Goal: Task Accomplishment & Management: Use online tool/utility

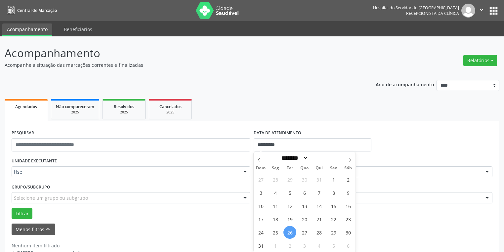
select select "*"
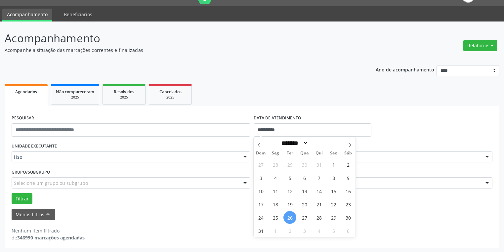
click at [289, 217] on span "26" at bounding box center [290, 217] width 13 height 13
type input "**********"
drag, startPoint x: 289, startPoint y: 217, endPoint x: 285, endPoint y: 213, distance: 6.1
click at [289, 217] on span "26" at bounding box center [290, 217] width 13 height 13
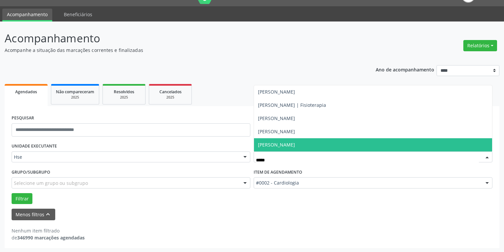
type input "******"
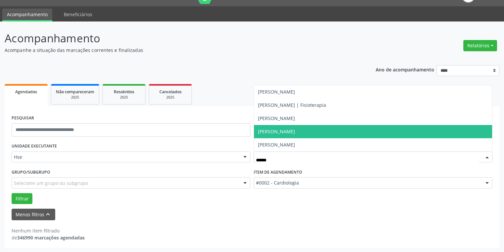
click at [295, 132] on span "[PERSON_NAME]" at bounding box center [276, 131] width 37 height 6
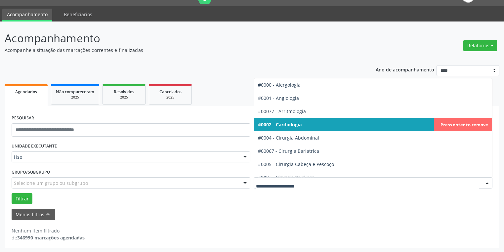
click at [309, 187] on div at bounding box center [373, 182] width 239 height 11
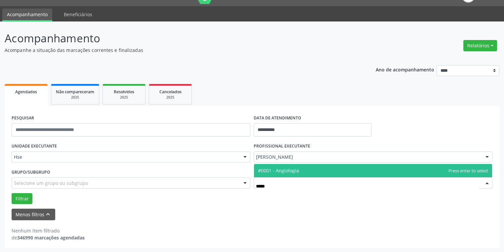
type input "******"
click at [305, 175] on span "#0001 - Angiologia" at bounding box center [373, 170] width 238 height 13
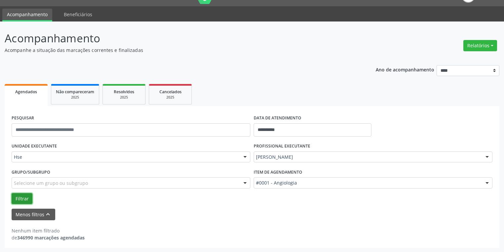
click at [26, 199] on button "Filtrar" at bounding box center [22, 198] width 21 height 11
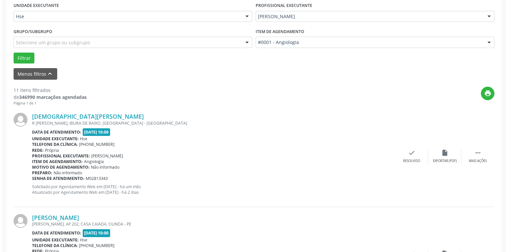
scroll to position [200, 0]
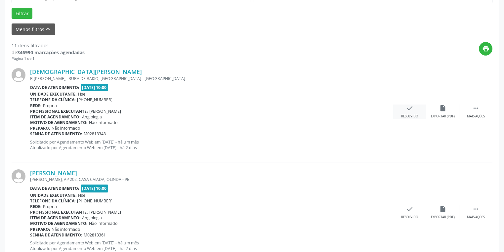
click at [414, 114] on div "Resolvido" at bounding box center [409, 116] width 17 height 5
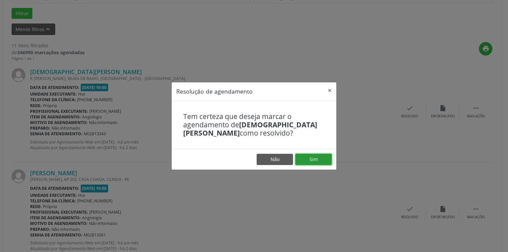
click at [324, 159] on button "Sim" at bounding box center [313, 159] width 36 height 11
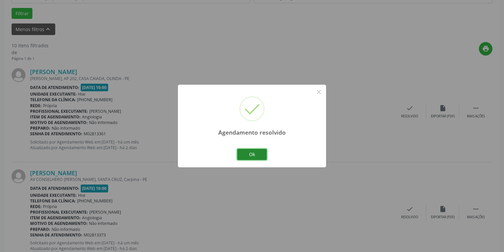
click at [255, 156] on button "Ok" at bounding box center [252, 154] width 30 height 11
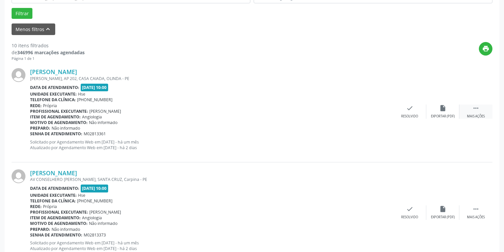
click at [476, 111] on icon "" at bounding box center [476, 108] width 7 height 7
click at [443, 112] on div "alarm_off Não compareceu" at bounding box center [443, 112] width 33 height 14
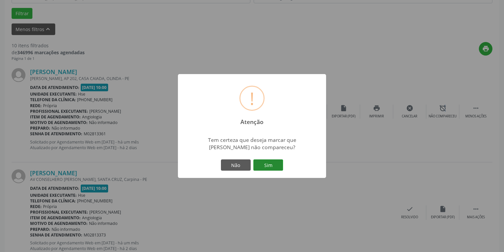
click at [273, 164] on button "Sim" at bounding box center [268, 164] width 30 height 11
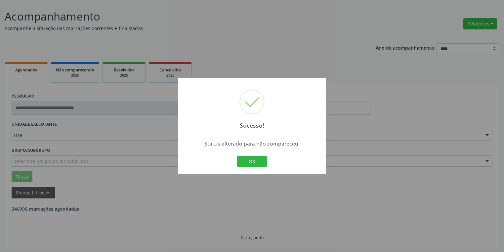
click at [250, 161] on button "OK" at bounding box center [252, 161] width 30 height 11
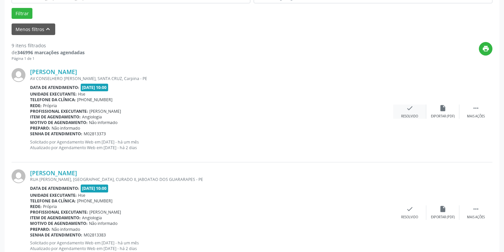
click at [409, 111] on icon "check" at bounding box center [409, 108] width 7 height 7
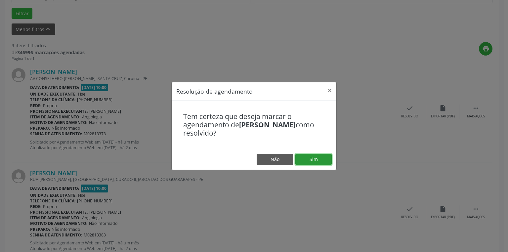
click at [313, 159] on button "Sim" at bounding box center [313, 159] width 36 height 11
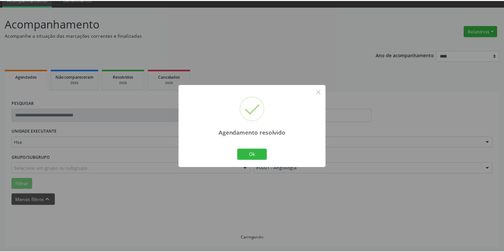
scroll to position [29, 0]
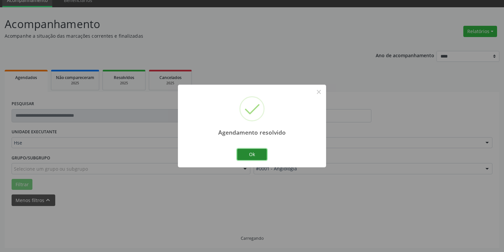
click at [261, 153] on button "Ok" at bounding box center [252, 154] width 30 height 11
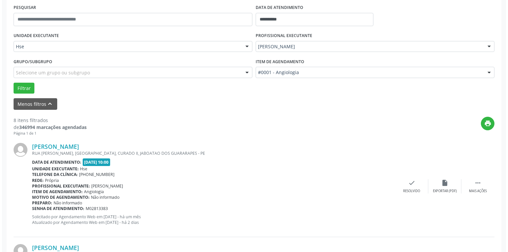
scroll to position [135, 0]
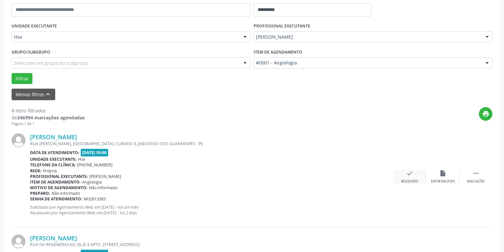
click at [409, 180] on div "Resolvido" at bounding box center [409, 181] width 17 height 5
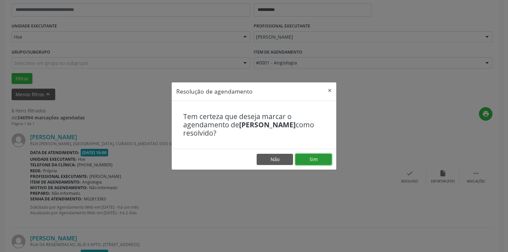
click at [322, 160] on button "Sim" at bounding box center [313, 159] width 36 height 11
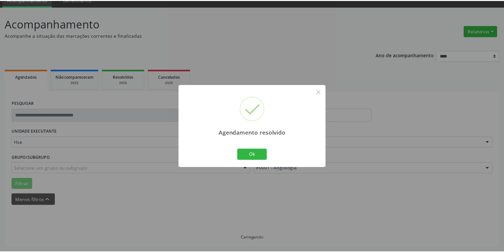
scroll to position [29, 0]
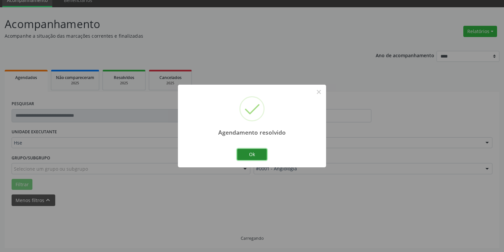
click at [257, 155] on button "Ok" at bounding box center [252, 154] width 30 height 11
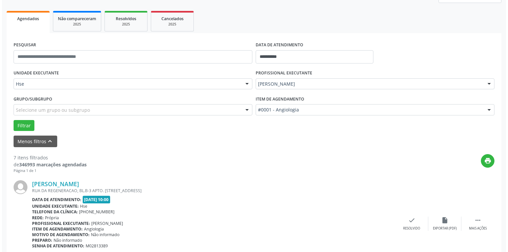
scroll to position [135, 0]
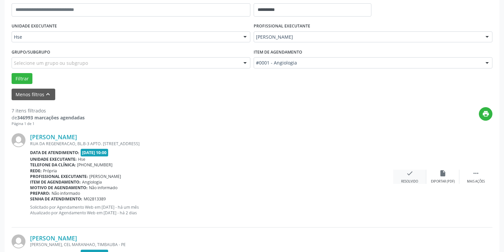
click at [413, 175] on icon "check" at bounding box center [409, 173] width 7 height 7
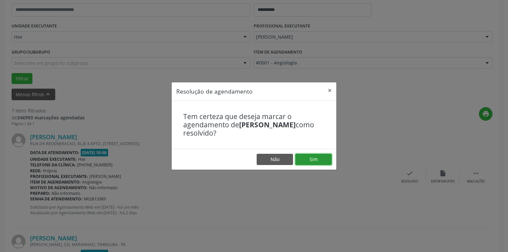
click at [317, 160] on button "Sim" at bounding box center [313, 159] width 36 height 11
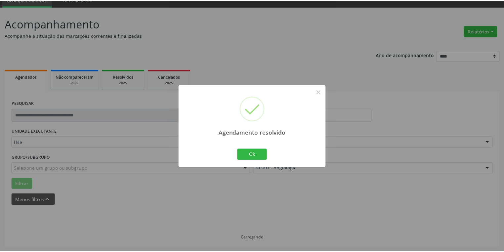
scroll to position [29, 0]
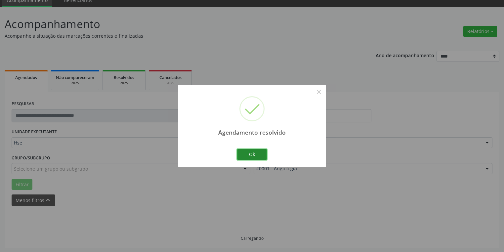
click at [252, 154] on button "Ok" at bounding box center [252, 154] width 30 height 11
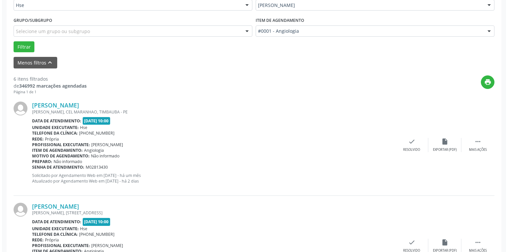
scroll to position [214, 0]
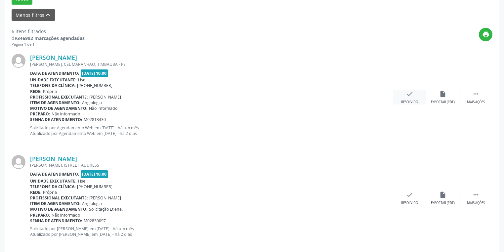
click at [408, 97] on div "check Resolvido" at bounding box center [409, 97] width 33 height 14
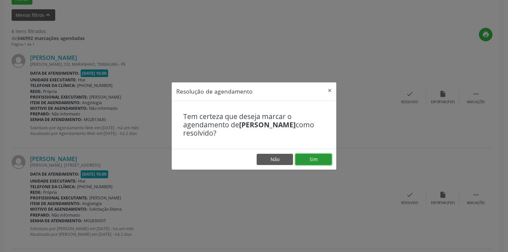
click at [307, 155] on button "Sim" at bounding box center [313, 159] width 36 height 11
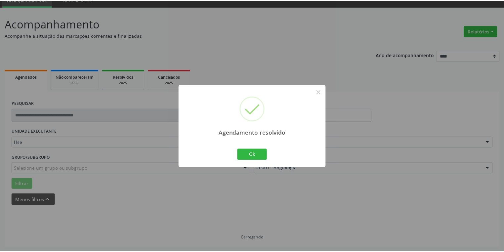
scroll to position [29, 0]
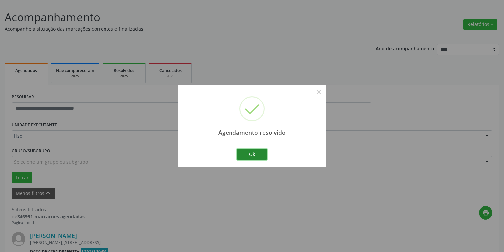
click at [251, 155] on button "Ok" at bounding box center [252, 154] width 30 height 11
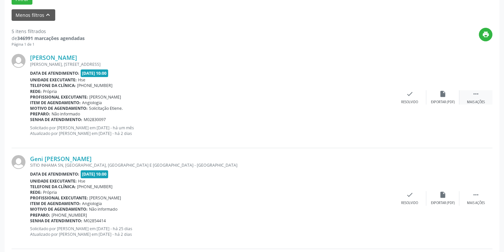
click at [476, 95] on icon "" at bounding box center [476, 93] width 7 height 7
click at [443, 100] on div "Não compareceu" at bounding box center [443, 102] width 28 height 5
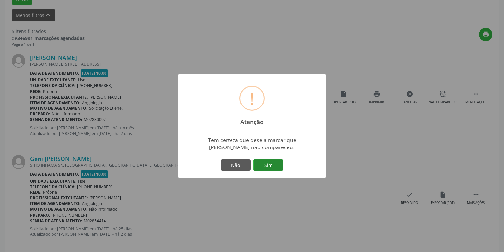
click at [264, 165] on button "Sim" at bounding box center [268, 164] width 30 height 11
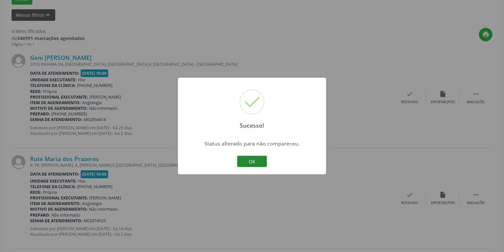
click at [258, 160] on button "OK" at bounding box center [252, 161] width 30 height 11
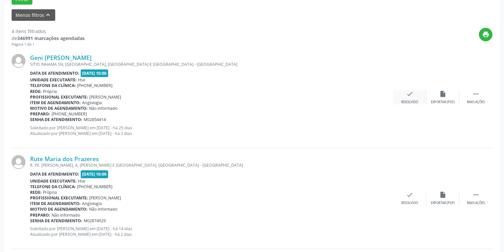
click at [413, 101] on div "Resolvido" at bounding box center [409, 102] width 17 height 5
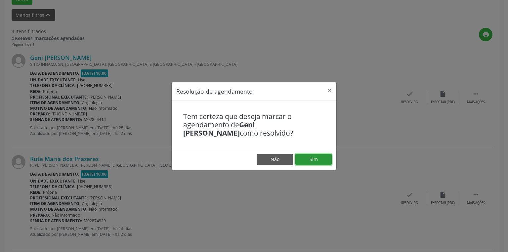
click at [323, 160] on button "Sim" at bounding box center [313, 159] width 36 height 11
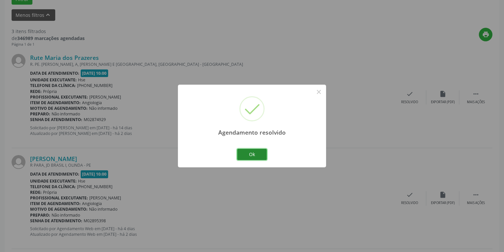
click at [256, 152] on button "Ok" at bounding box center [252, 154] width 30 height 11
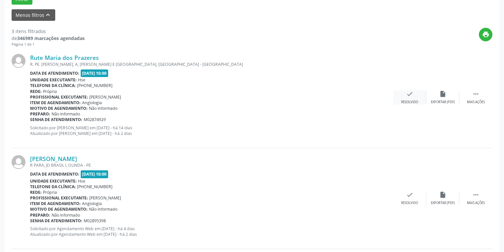
click at [406, 97] on div "check Resolvido" at bounding box center [409, 97] width 33 height 14
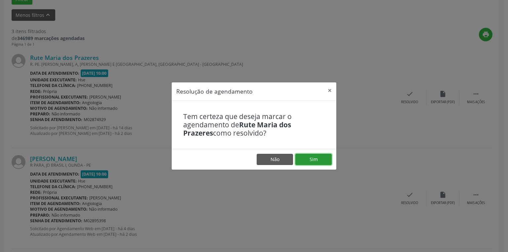
click at [310, 158] on button "Sim" at bounding box center [313, 159] width 36 height 11
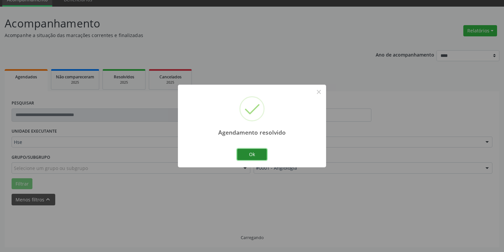
click at [257, 154] on button "Ok" at bounding box center [252, 154] width 30 height 11
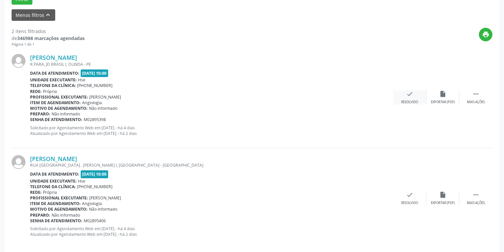
click at [413, 94] on icon "check" at bounding box center [409, 93] width 7 height 7
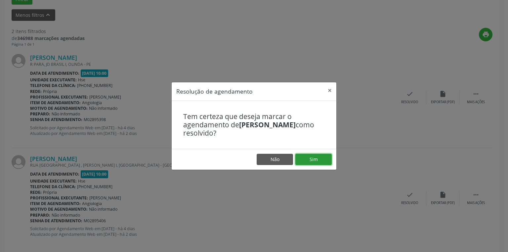
click at [310, 161] on button "Sim" at bounding box center [313, 159] width 36 height 11
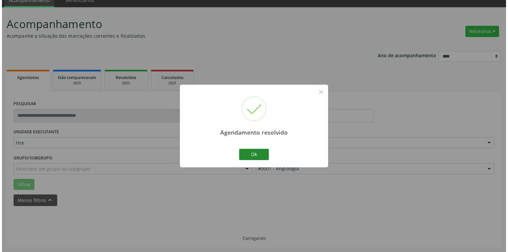
scroll to position [121, 0]
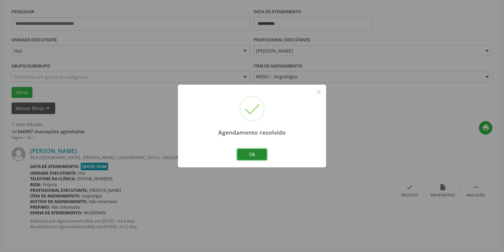
click at [256, 156] on button "Ok" at bounding box center [252, 154] width 30 height 11
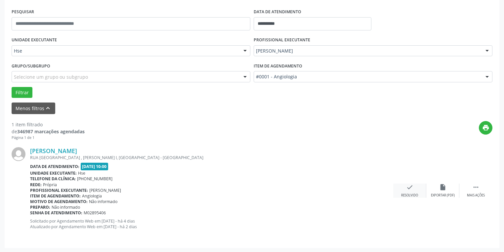
click at [413, 192] on div "check Resolvido" at bounding box center [409, 191] width 33 height 14
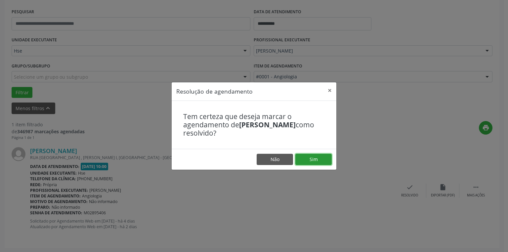
drag, startPoint x: 316, startPoint y: 160, endPoint x: 313, endPoint y: 159, distance: 3.4
click at [317, 159] on button "Sim" at bounding box center [313, 159] width 36 height 11
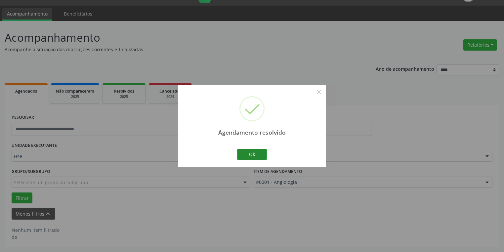
scroll to position [15, 0]
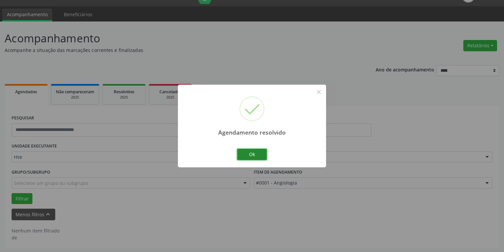
click at [250, 157] on button "Ok" at bounding box center [252, 154] width 30 height 11
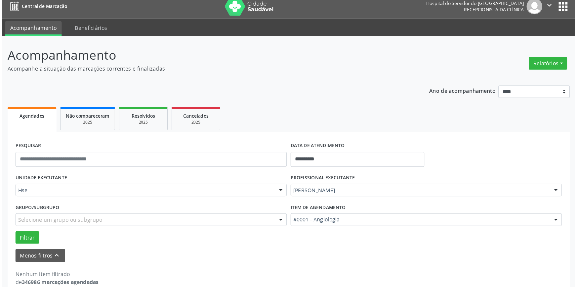
scroll to position [0, 0]
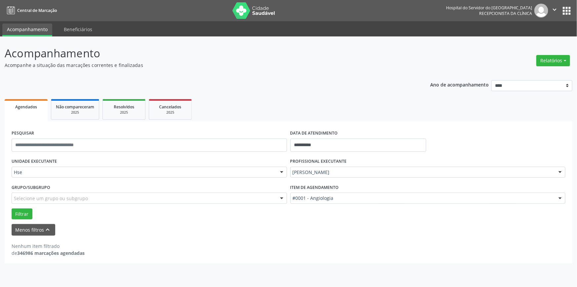
drag, startPoint x: 505, startPoint y: 0, endPoint x: 491, endPoint y: 75, distance: 76.7
click at [374, 80] on div "**********" at bounding box center [289, 169] width 568 height 188
click at [504, 56] on button "Relatórios" at bounding box center [554, 60] width 34 height 11
click at [504, 80] on link "Procedimentos realizados" at bounding box center [534, 83] width 71 height 9
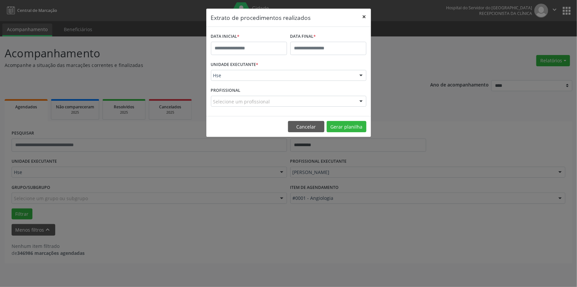
click at [361, 19] on button "×" at bounding box center [364, 17] width 13 height 16
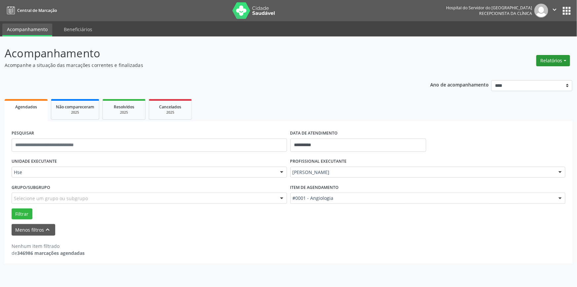
click at [504, 63] on button "Relatórios" at bounding box center [554, 60] width 34 height 11
click at [504, 74] on link "Agendamentos" at bounding box center [534, 74] width 71 height 9
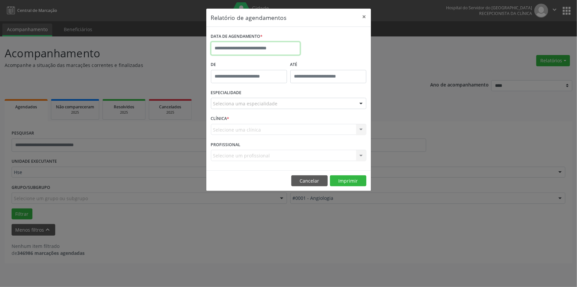
click at [252, 45] on input "text" at bounding box center [255, 48] width 89 height 13
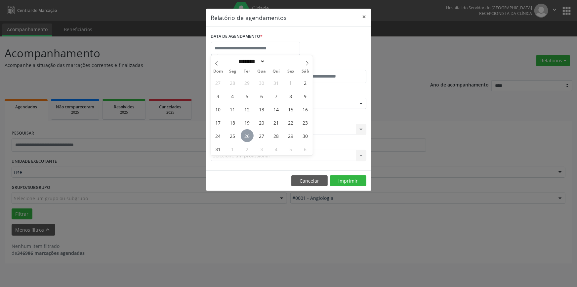
click at [251, 136] on span "26" at bounding box center [247, 135] width 13 height 13
type input "**********"
drag, startPoint x: 251, startPoint y: 136, endPoint x: 248, endPoint y: 41, distance: 95.0
click at [251, 136] on span "26" at bounding box center [247, 135] width 13 height 13
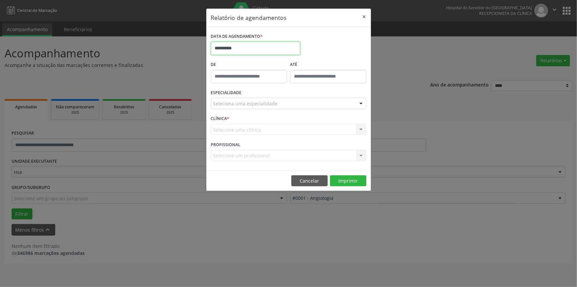
drag, startPoint x: 267, startPoint y: 42, endPoint x: 261, endPoint y: 61, distance: 19.8
click at [266, 42] on input "**********" at bounding box center [255, 48] width 89 height 13
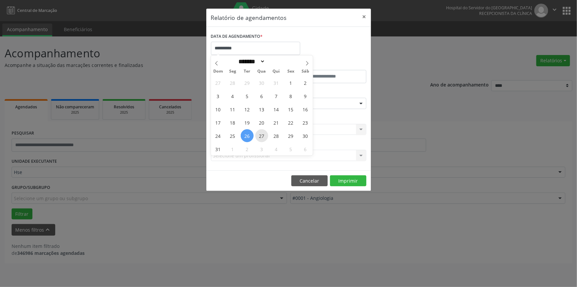
click at [258, 136] on span "27" at bounding box center [261, 135] width 13 height 13
type input "**********"
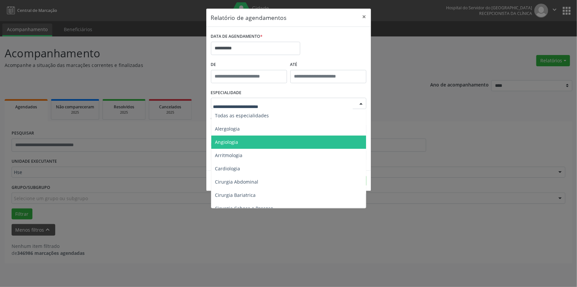
click at [237, 139] on span "Angiologia" at bounding box center [226, 142] width 23 height 6
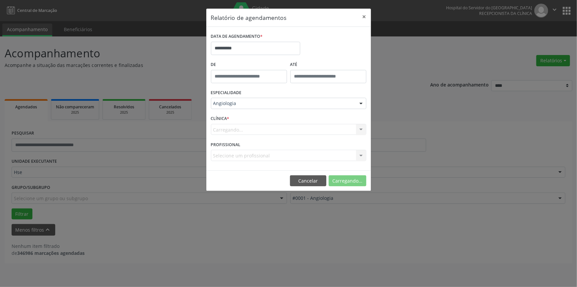
click at [237, 139] on span "Angiologia" at bounding box center [227, 142] width 24 height 6
click at [267, 112] on form "**********" at bounding box center [289, 98] width 156 height 134
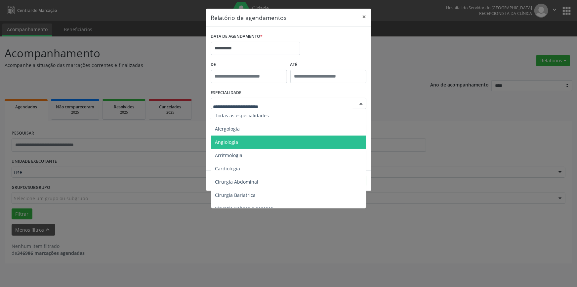
click at [254, 141] on span "Angiologia" at bounding box center [289, 141] width 156 height 13
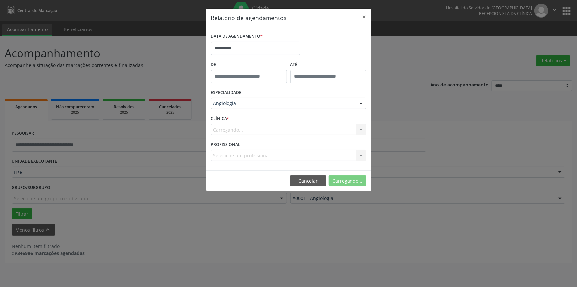
click at [247, 130] on div "Carregando... Nenhum resultado encontrado para: " " Não há nenhuma opção para s…" at bounding box center [289, 129] width 156 height 11
click at [337, 134] on div "CLÍNICA * Hse Hse Nenhum resultado encontrado para: " " Não há nenhuma opção pa…" at bounding box center [288, 126] width 159 height 26
click at [337, 132] on div "Hse" at bounding box center [289, 129] width 156 height 11
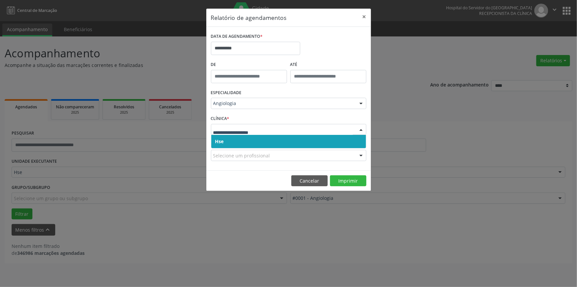
click at [334, 146] on span "Hse" at bounding box center [288, 141] width 155 height 13
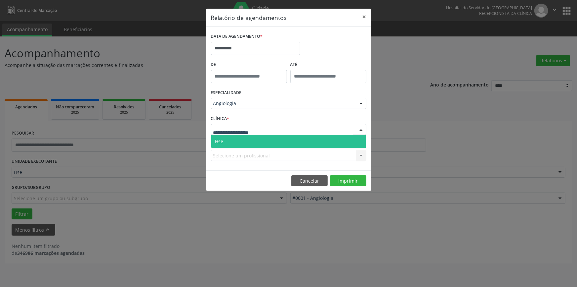
drag, startPoint x: 332, startPoint y: 127, endPoint x: 334, endPoint y: 138, distance: 10.5
click at [332, 128] on div at bounding box center [289, 129] width 156 height 11
click at [334, 138] on span "Hse" at bounding box center [288, 141] width 155 height 13
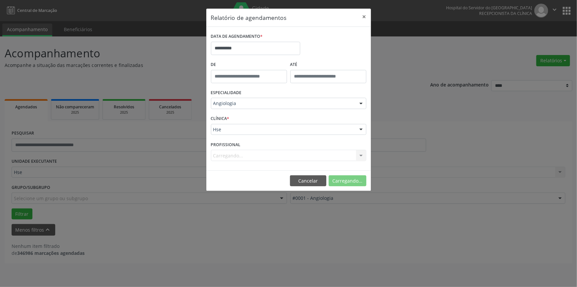
click at [294, 154] on div "Carregando... Nenhum resultado encontrado para: " " Não há nenhuma opção para s…" at bounding box center [289, 155] width 156 height 11
click at [294, 154] on div "Selecione um profissional" at bounding box center [289, 155] width 156 height 11
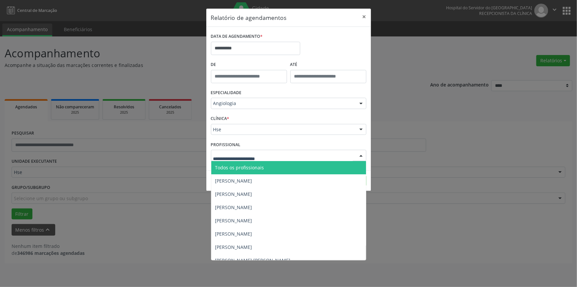
click at [447, 140] on div "**********" at bounding box center [288, 143] width 577 height 287
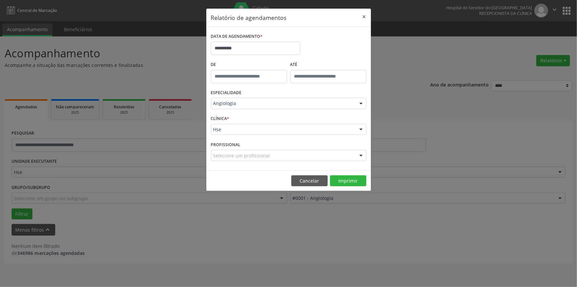
click at [353, 173] on footer "Cancelar Imprimir" at bounding box center [288, 180] width 165 height 21
click at [354, 176] on button "Imprimir" at bounding box center [348, 180] width 36 height 11
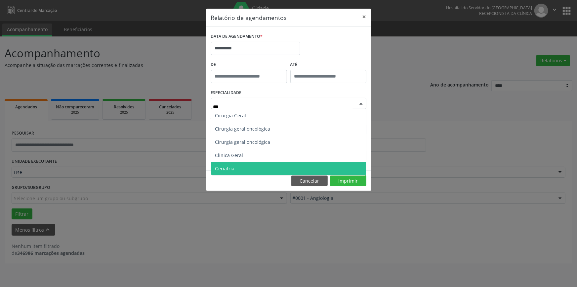
click at [261, 169] on span "Geriatria" at bounding box center [288, 168] width 155 height 13
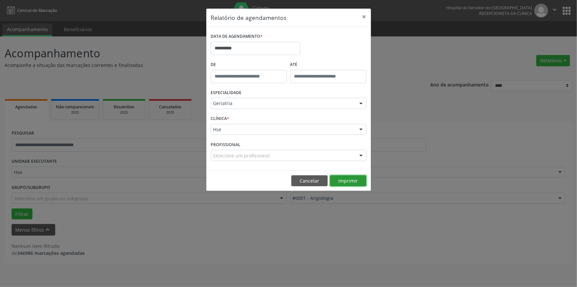
click at [354, 177] on button "Imprimir" at bounding box center [348, 180] width 36 height 11
click at [243, 107] on div "Geriatria" at bounding box center [289, 103] width 156 height 11
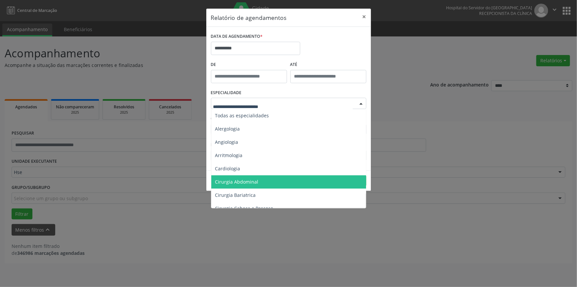
click at [243, 105] on input "text" at bounding box center [283, 106] width 140 height 13
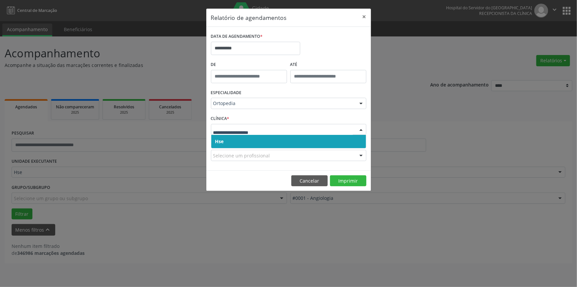
click at [249, 136] on span "Hse" at bounding box center [288, 141] width 155 height 13
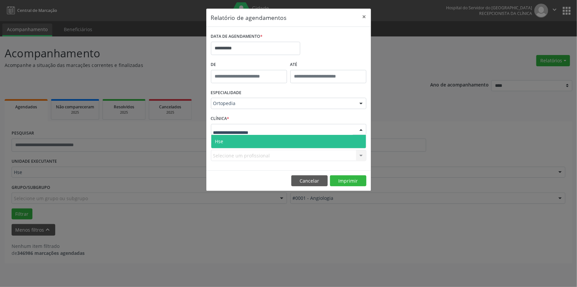
click at [247, 135] on span "Hse" at bounding box center [288, 141] width 155 height 13
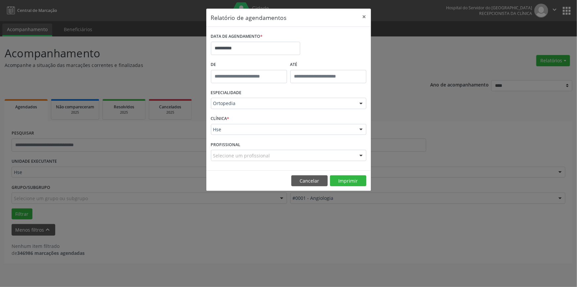
click at [242, 148] on div "PROFISSIONAL Selecione um profissional Todos os profissionais [PERSON_NAME] ([P…" at bounding box center [288, 152] width 159 height 26
click at [245, 167] on div "**********" at bounding box center [288, 98] width 165 height 143
click at [248, 159] on div "Selecione um profissional" at bounding box center [289, 155] width 156 height 11
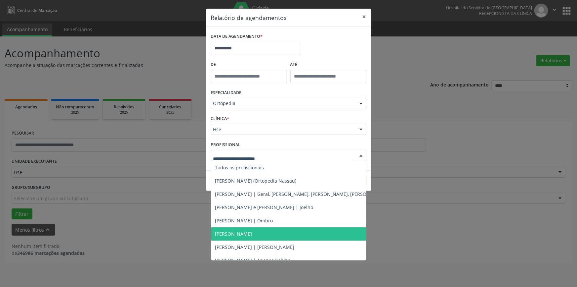
click at [252, 232] on span "[PERSON_NAME]" at bounding box center [233, 233] width 37 height 6
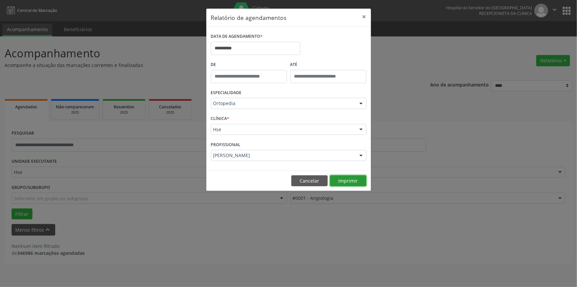
click at [336, 183] on button "Imprimir" at bounding box center [348, 180] width 36 height 11
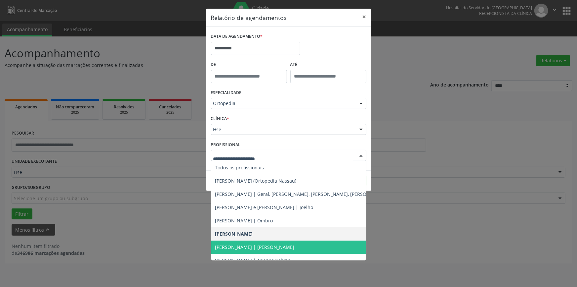
click at [290, 241] on span "[PERSON_NAME] | [PERSON_NAME]" at bounding box center [322, 246] width 223 height 13
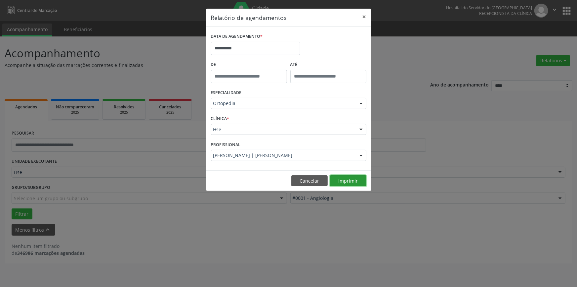
click at [343, 177] on button "Imprimir" at bounding box center [348, 180] width 36 height 11
drag, startPoint x: 263, startPoint y: 106, endPoint x: 256, endPoint y: 103, distance: 7.0
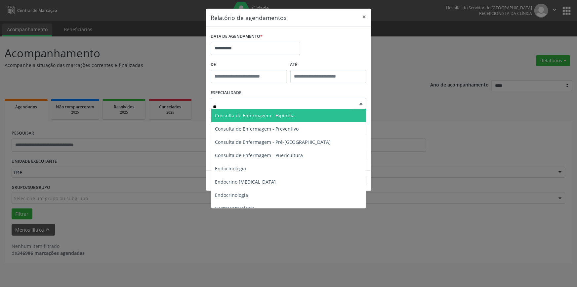
type input "***"
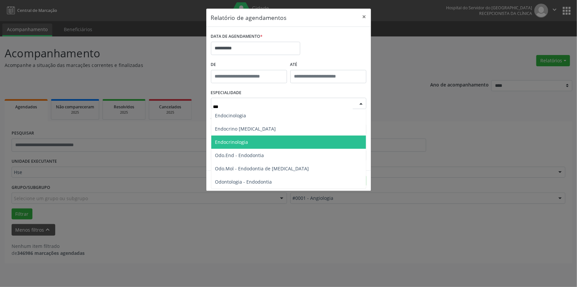
click at [254, 139] on span "Endocrinologia" at bounding box center [288, 141] width 155 height 13
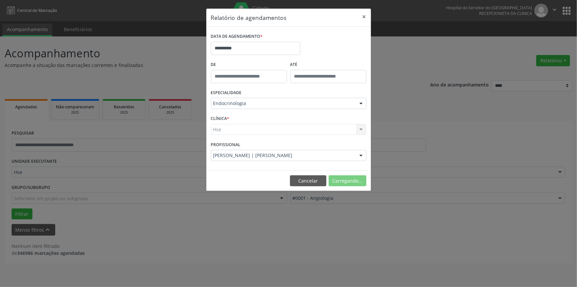
drag, startPoint x: 243, startPoint y: 130, endPoint x: 238, endPoint y: 133, distance: 5.2
click at [242, 130] on div "Hse Hse Nenhum resultado encontrado para: " " Não há nenhuma opção para ser exi…" at bounding box center [289, 129] width 156 height 11
click at [239, 134] on div "Hse" at bounding box center [289, 129] width 156 height 11
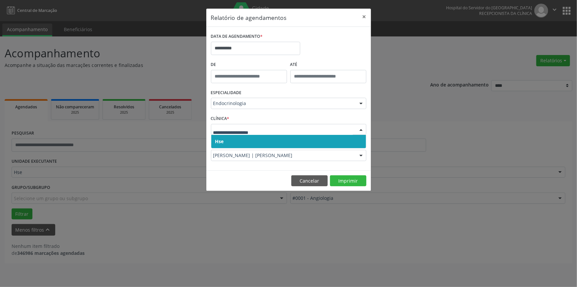
click at [241, 141] on span "Hse" at bounding box center [288, 141] width 155 height 13
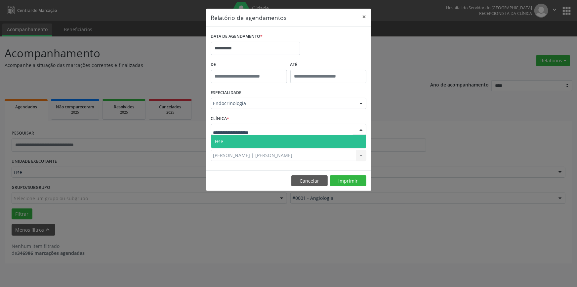
click at [239, 144] on span "Hse" at bounding box center [288, 141] width 155 height 13
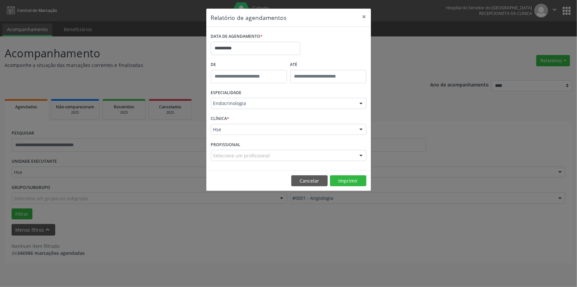
click at [309, 158] on div "Selecione um profissional" at bounding box center [289, 155] width 156 height 11
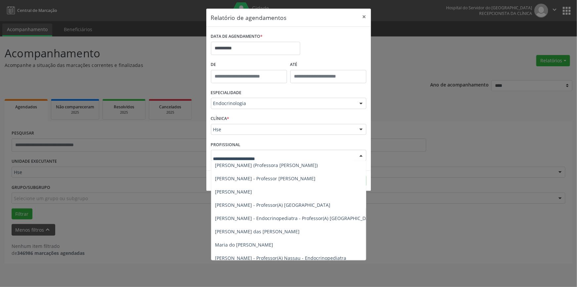
scroll to position [157, 0]
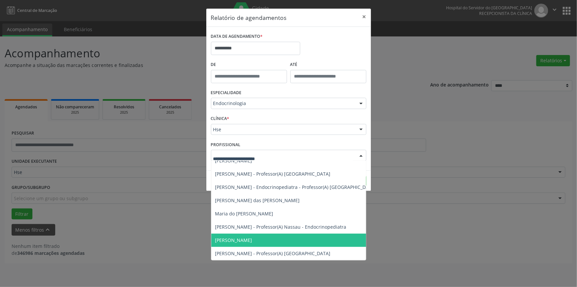
click at [307, 236] on span "[PERSON_NAME]" at bounding box center [295, 239] width 169 height 13
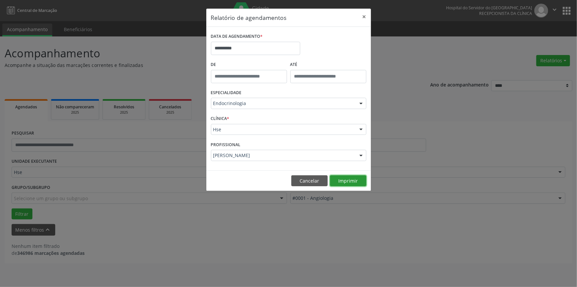
click at [340, 184] on button "Imprimir" at bounding box center [348, 180] width 36 height 11
